Goal: Task Accomplishment & Management: Manage account settings

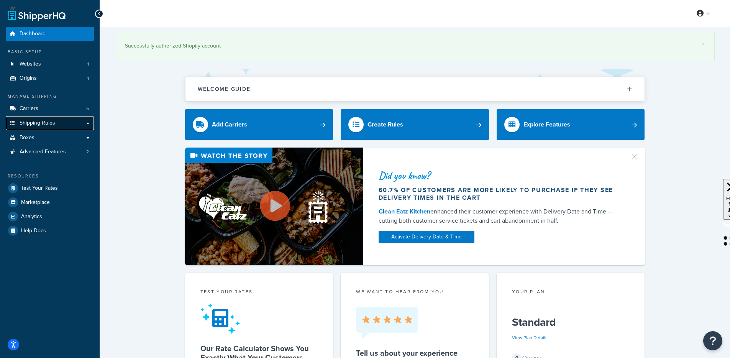
click at [50, 122] on span "Shipping Rules" at bounding box center [38, 123] width 36 height 7
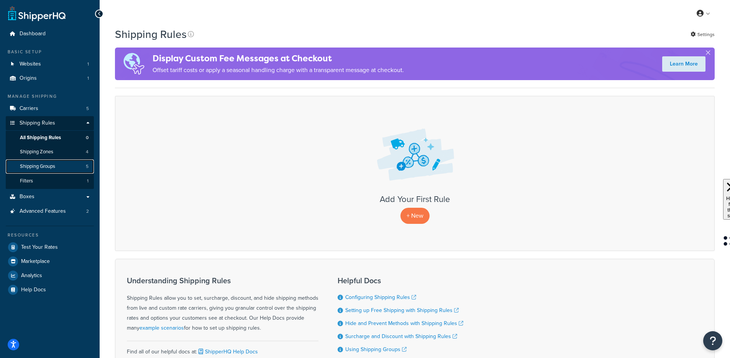
click at [55, 163] on span "Shipping Groups" at bounding box center [37, 166] width 35 height 7
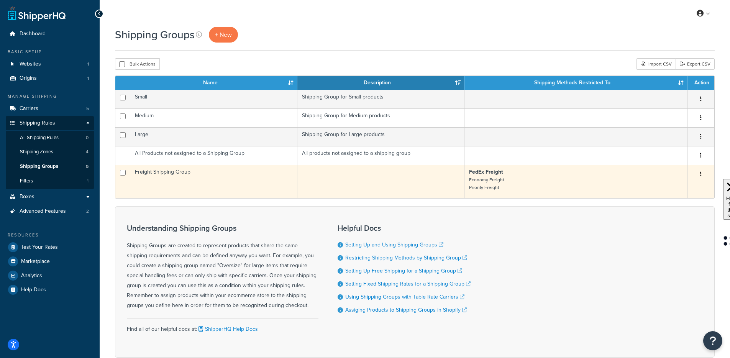
click at [189, 175] on td "Freight Shipping Group" at bounding box center [213, 181] width 167 height 33
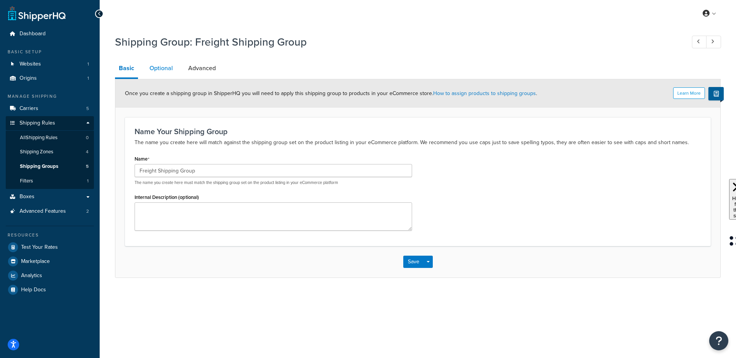
click at [164, 70] on link "Optional" at bounding box center [161, 68] width 31 height 18
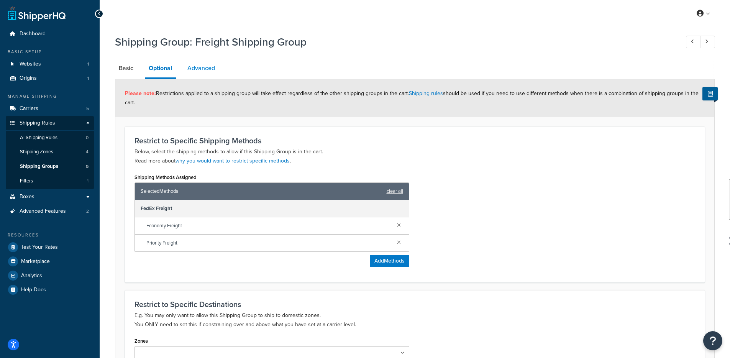
click at [199, 68] on link "Advanced" at bounding box center [201, 68] width 35 height 18
select select "125"
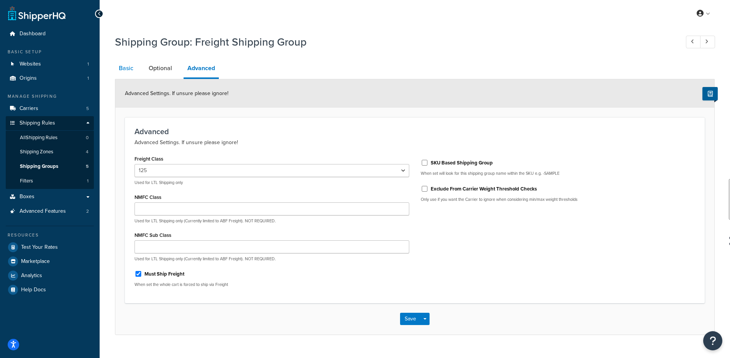
click at [132, 68] on link "Basic" at bounding box center [126, 68] width 22 height 18
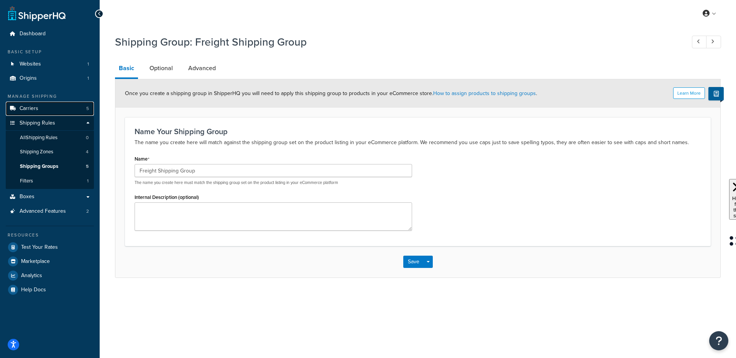
click at [44, 105] on link "Carriers 5" at bounding box center [50, 109] width 88 height 14
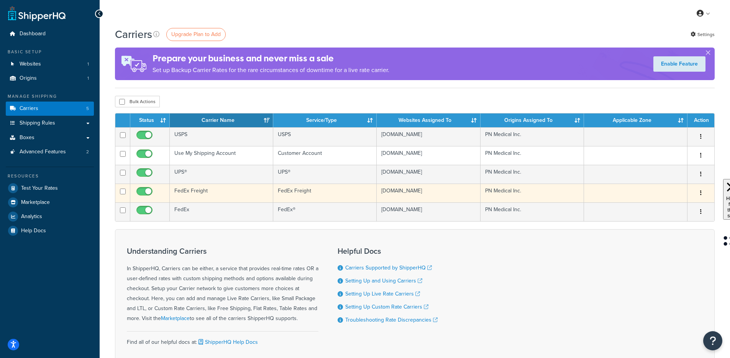
click at [249, 197] on td "FedEx Freight" at bounding box center [221, 193] width 103 height 19
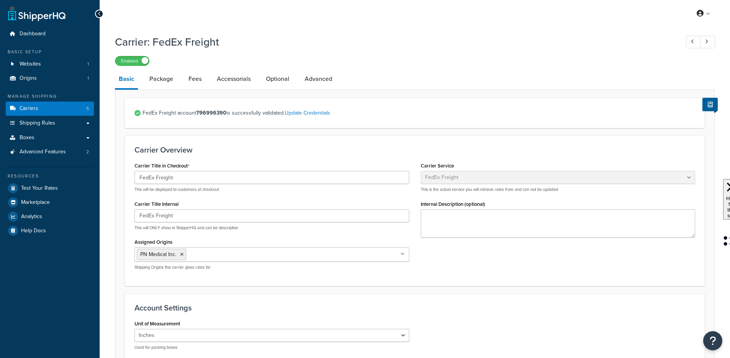
select select "fedExFreight"
click at [169, 80] on link "Package" at bounding box center [161, 79] width 31 height 18
select select "736383"
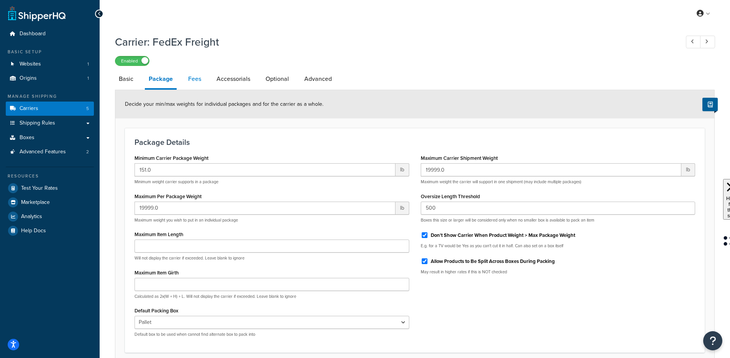
click at [194, 79] on link "Fees" at bounding box center [194, 79] width 21 height 18
select select "AFTER"
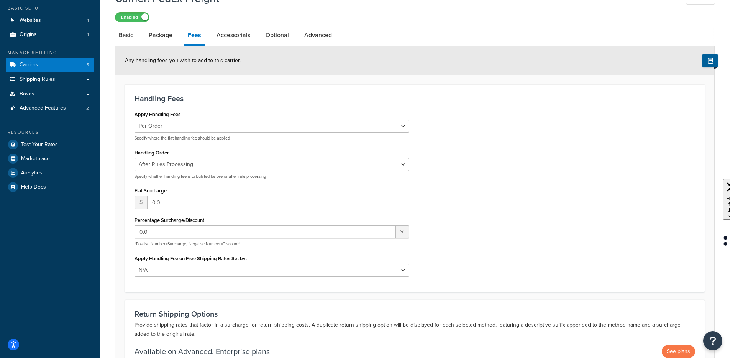
scroll to position [7, 0]
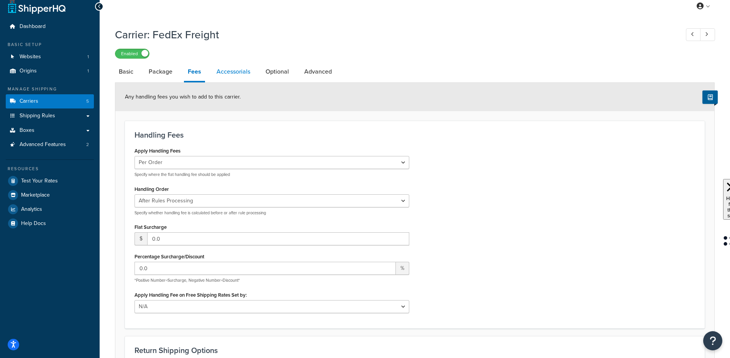
click at [235, 77] on link "Accessorials" at bounding box center [233, 71] width 41 height 18
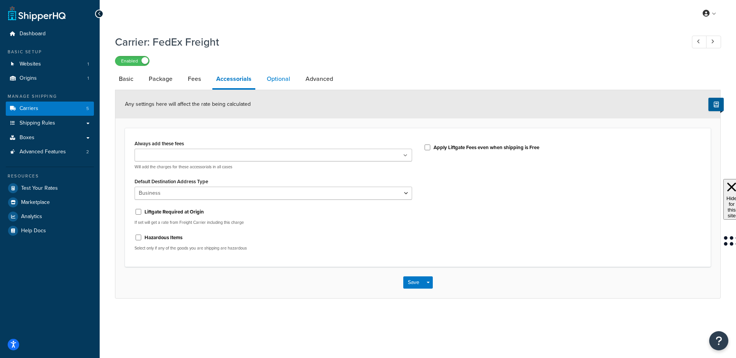
click at [277, 87] on link "Optional" at bounding box center [278, 79] width 31 height 18
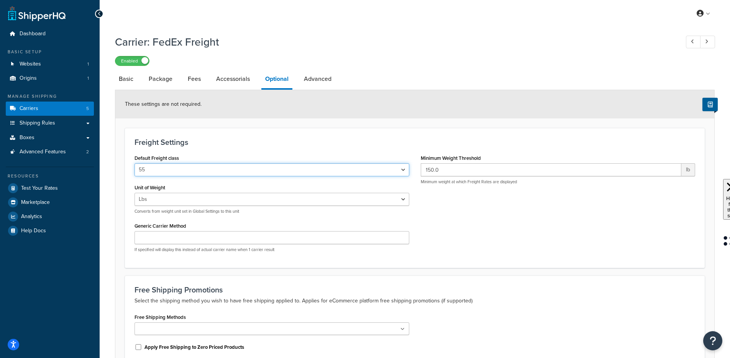
click at [268, 173] on select "50 55 60 65 70 77.5 85 92.5 100 110 125 150 175 200 250 300 400 500" at bounding box center [272, 169] width 275 height 13
select select "125"
click at [135, 164] on select "50 55 60 65 70 77.5 85 92.5 100 110 125 150 175 200 250 300 400 500" at bounding box center [272, 169] width 275 height 13
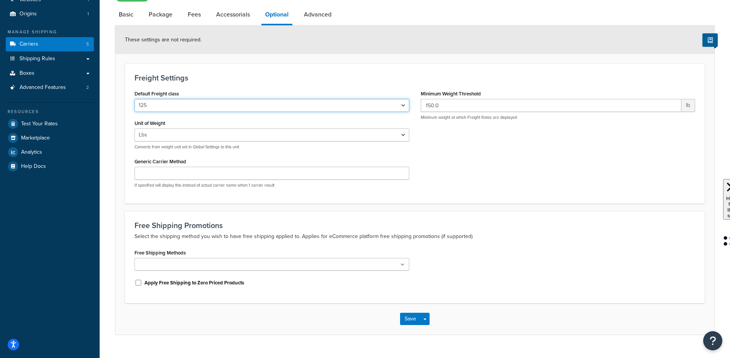
scroll to position [80, 0]
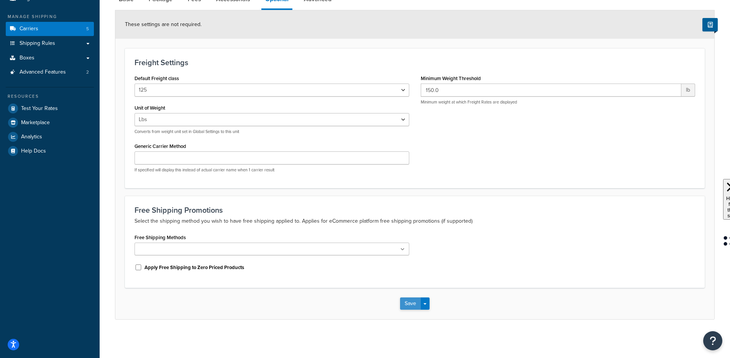
click at [404, 302] on button "Save" at bounding box center [410, 303] width 21 height 12
